Goal: Use online tool/utility: Use online tool/utility

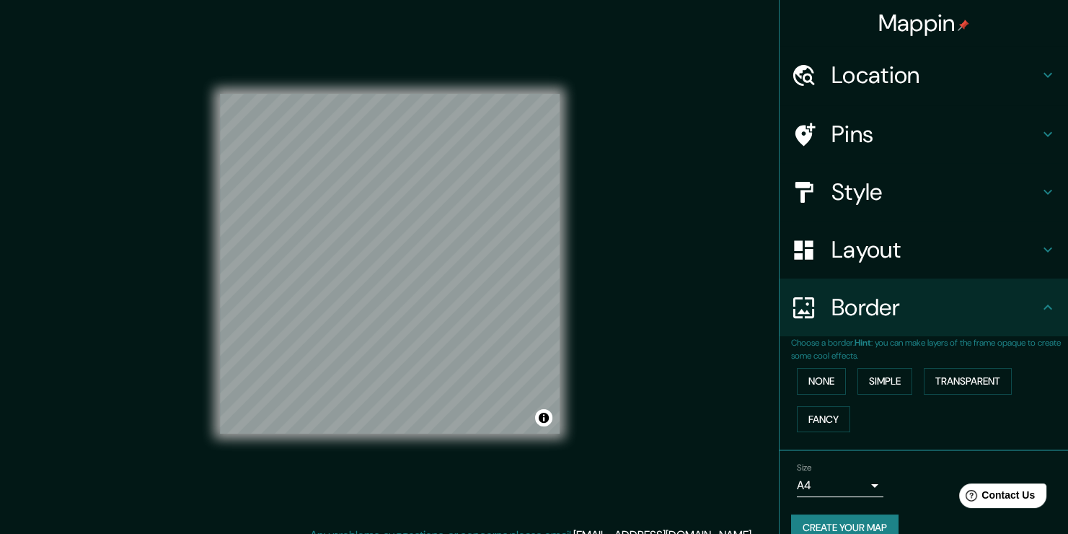
click at [913, 76] on h4 "Location" at bounding box center [935, 75] width 208 height 29
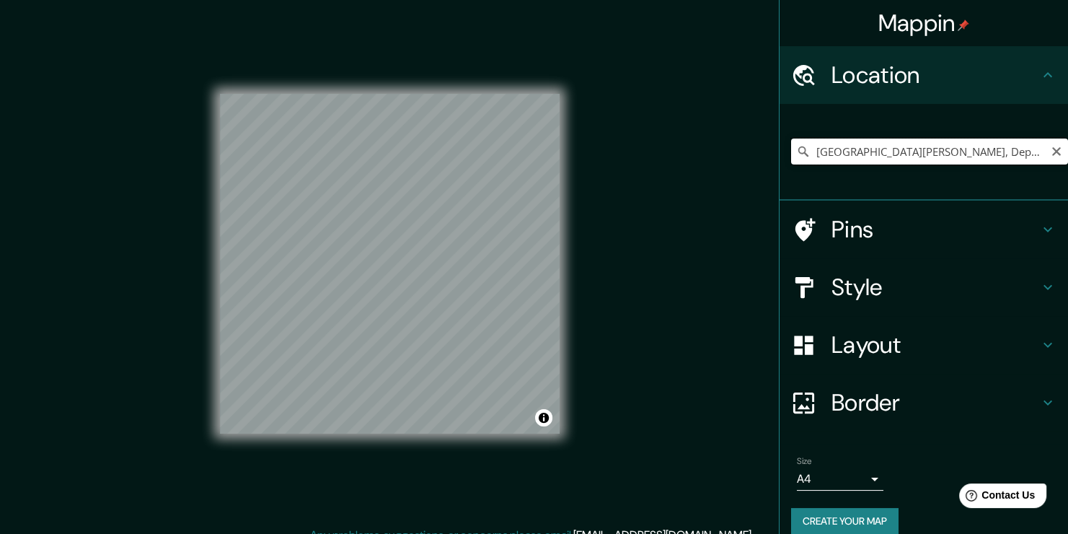
click at [1024, 144] on input "[GEOGRAPHIC_DATA][PERSON_NAME], Departamento de [GEOGRAPHIC_DATA], [GEOGRAPHIC_…" at bounding box center [929, 151] width 277 height 26
click at [1032, 157] on input "[GEOGRAPHIC_DATA][PERSON_NAME], Departamento de [GEOGRAPHIC_DATA], [GEOGRAPHIC_…" at bounding box center [929, 151] width 277 height 26
click at [1030, 153] on input "[GEOGRAPHIC_DATA][PERSON_NAME], Departamento de [GEOGRAPHIC_DATA], [GEOGRAPHIC_…" at bounding box center [929, 151] width 277 height 26
drag, startPoint x: 1032, startPoint y: 154, endPoint x: 689, endPoint y: 141, distance: 343.5
click at [692, 141] on div "Mappin Location [GEOGRAPHIC_DATA][PERSON_NAME], [GEOGRAPHIC_DATA], [GEOGRAPHIC_…" at bounding box center [534, 274] width 1068 height 549
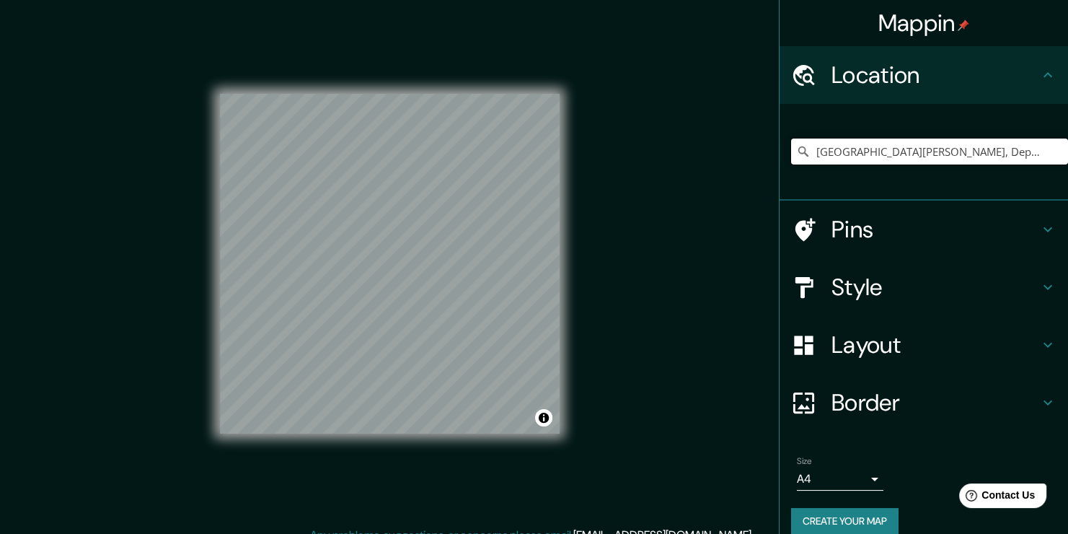
type input "de [DEMOGRAPHIC_DATA], [GEOGRAPHIC_DATA]"
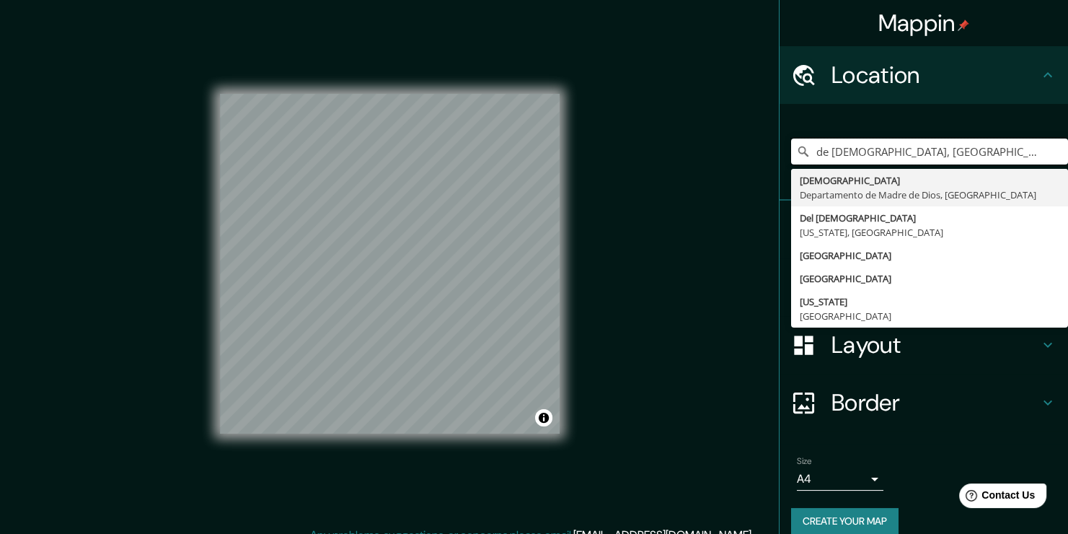
drag, startPoint x: 960, startPoint y: 149, endPoint x: 759, endPoint y: 156, distance: 200.6
click at [759, 156] on div "Mappin Location de [DEMOGRAPHIC_DATA], [GEOGRAPHIC_DATA] [DEMOGRAPHIC_DATA] Dep…" at bounding box center [534, 274] width 1068 height 549
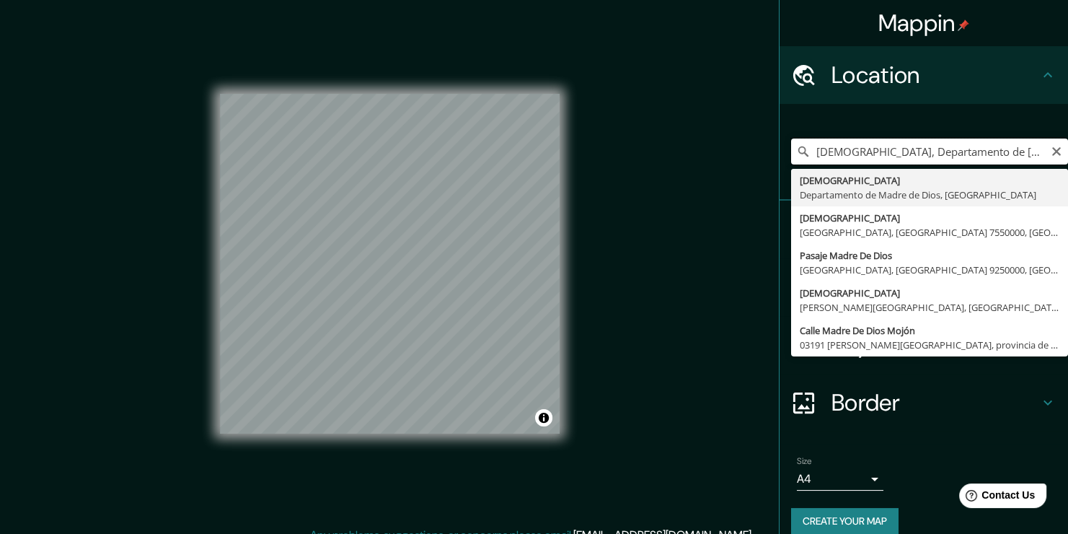
type input "[DEMOGRAPHIC_DATA], Departamento de [DEMOGRAPHIC_DATA], [GEOGRAPHIC_DATA]"
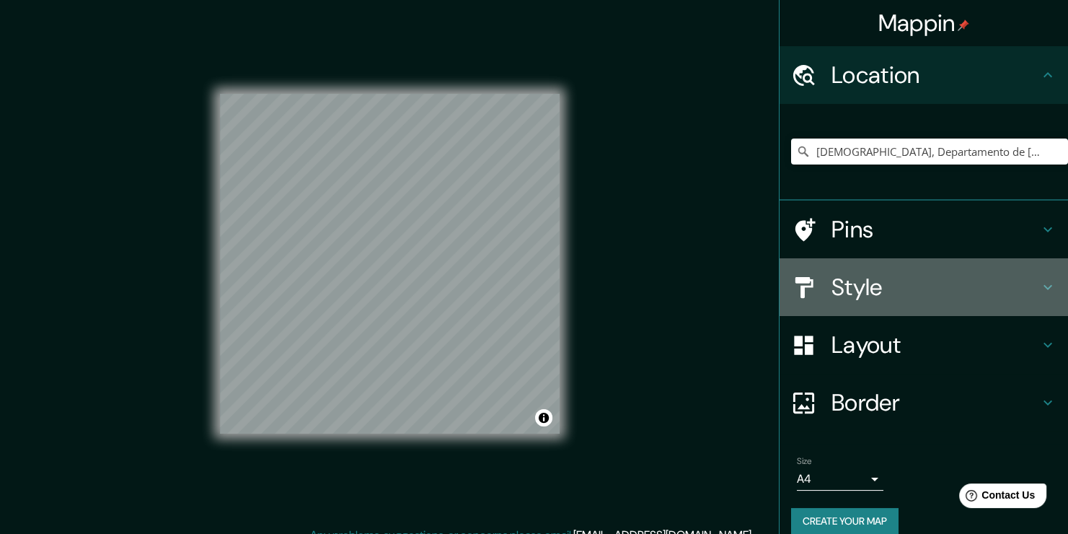
click at [896, 304] on div "Style" at bounding box center [923, 287] width 288 height 58
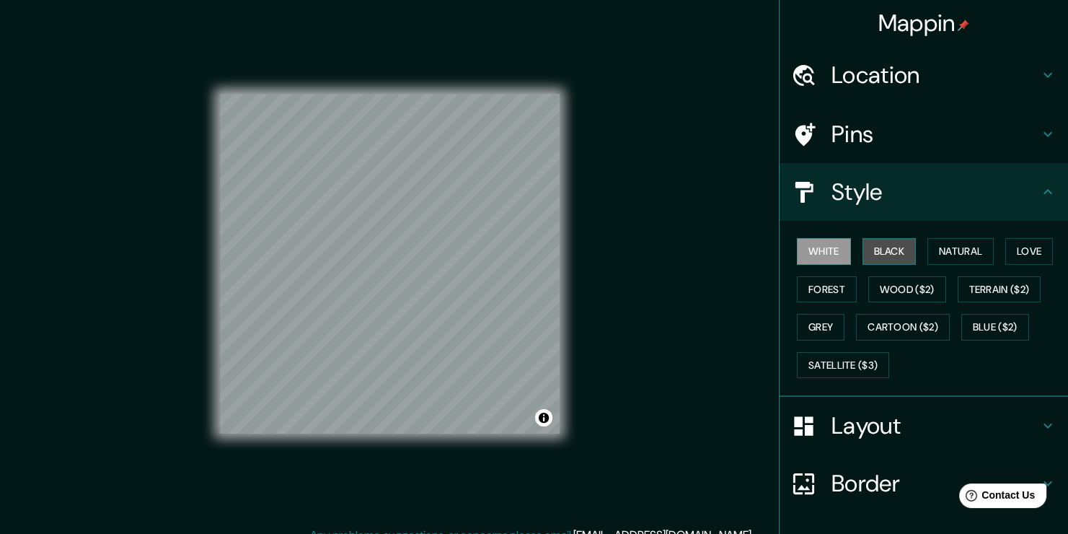
click at [888, 251] on button "Black" at bounding box center [889, 251] width 54 height 27
click at [938, 251] on button "Natural" at bounding box center [960, 251] width 66 height 27
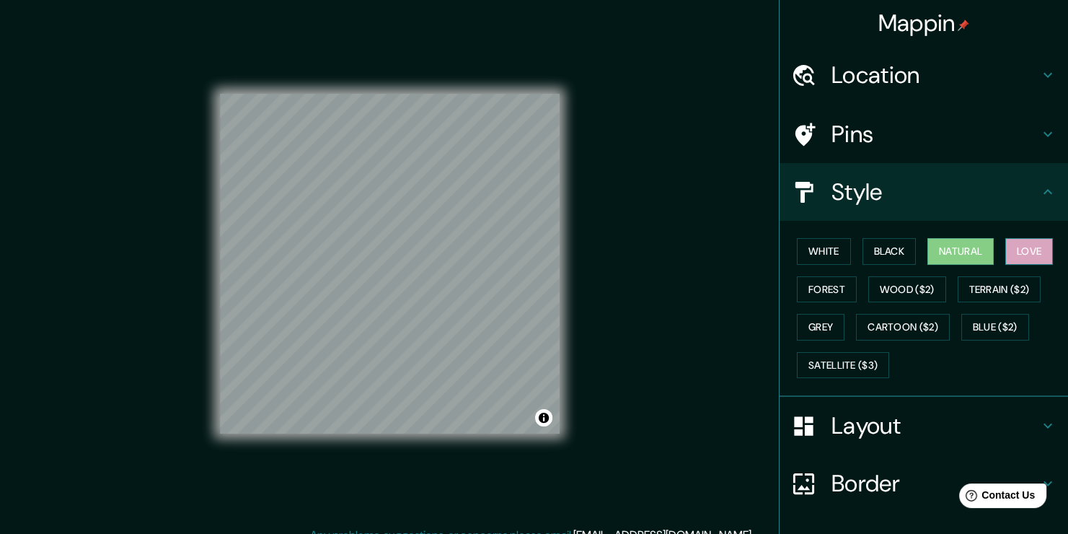
click at [1009, 248] on button "Love" at bounding box center [1029, 251] width 48 height 27
click at [814, 247] on button "White" at bounding box center [824, 251] width 54 height 27
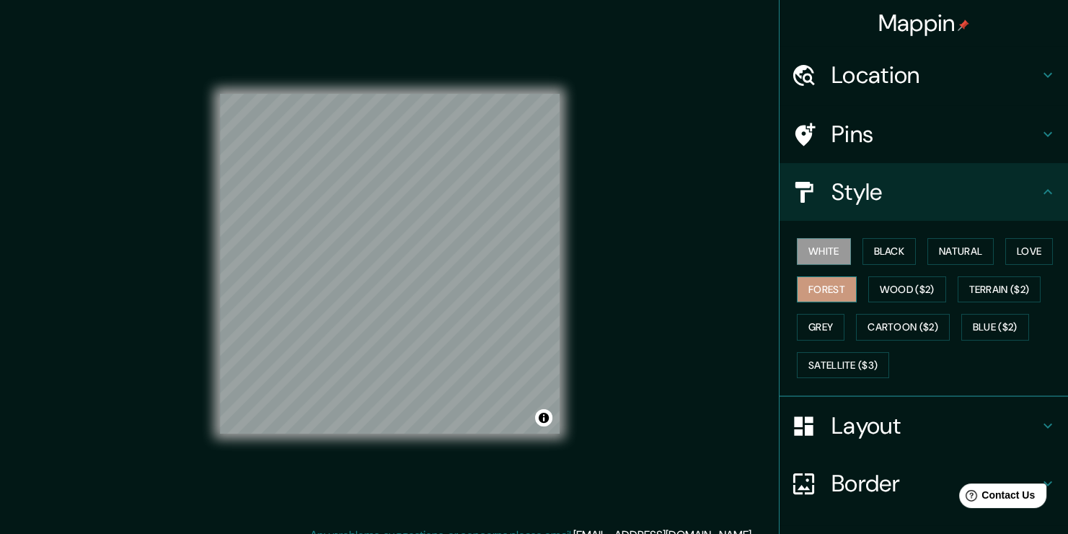
click at [816, 288] on button "Forest" at bounding box center [827, 289] width 60 height 27
click at [826, 252] on button "White" at bounding box center [824, 251] width 54 height 27
